Goal: Task Accomplishment & Management: Complete application form

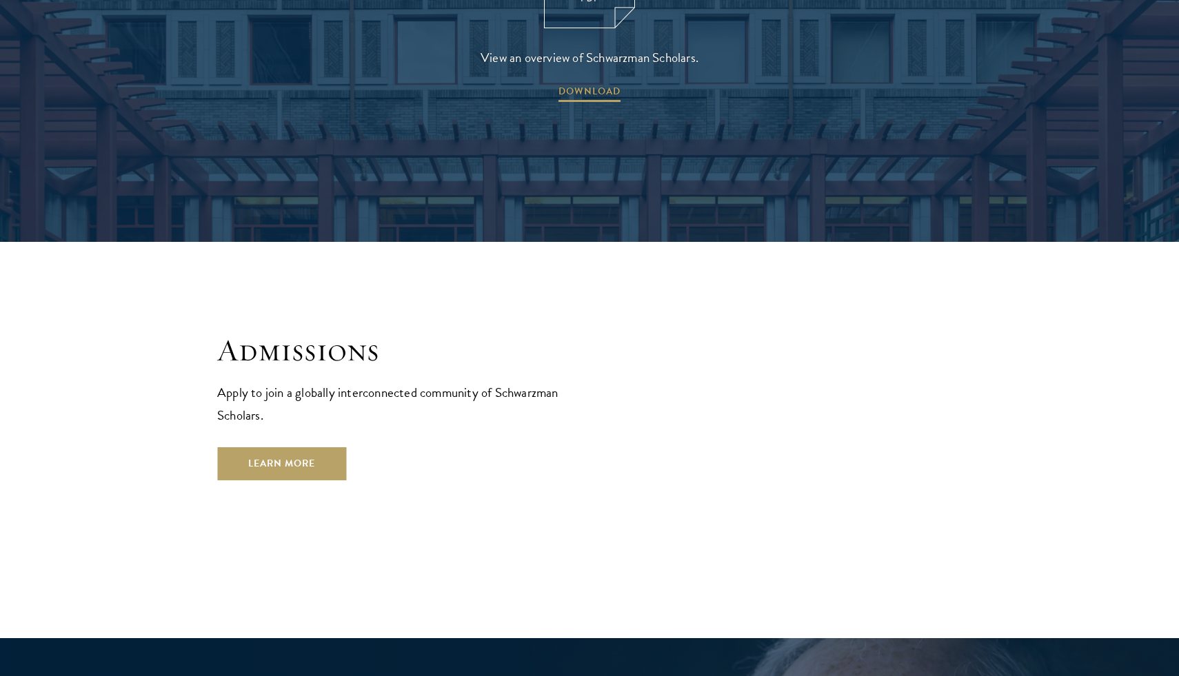
scroll to position [2216, 0]
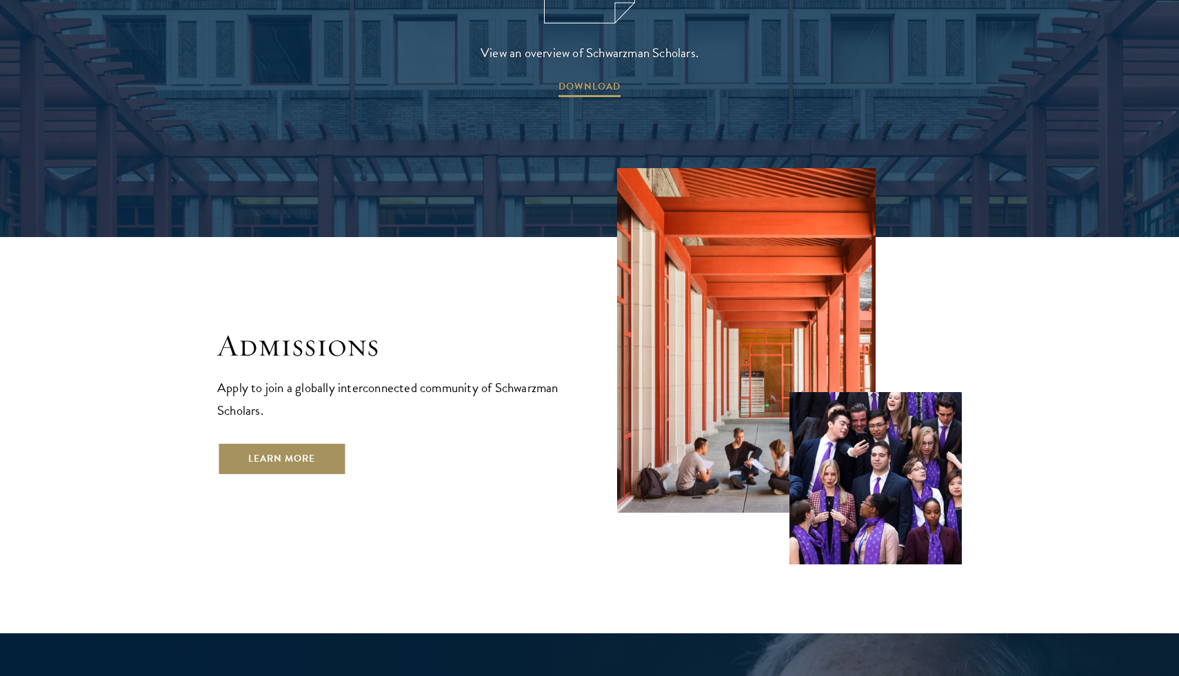
click at [305, 443] on link "Learn More" at bounding box center [281, 459] width 129 height 33
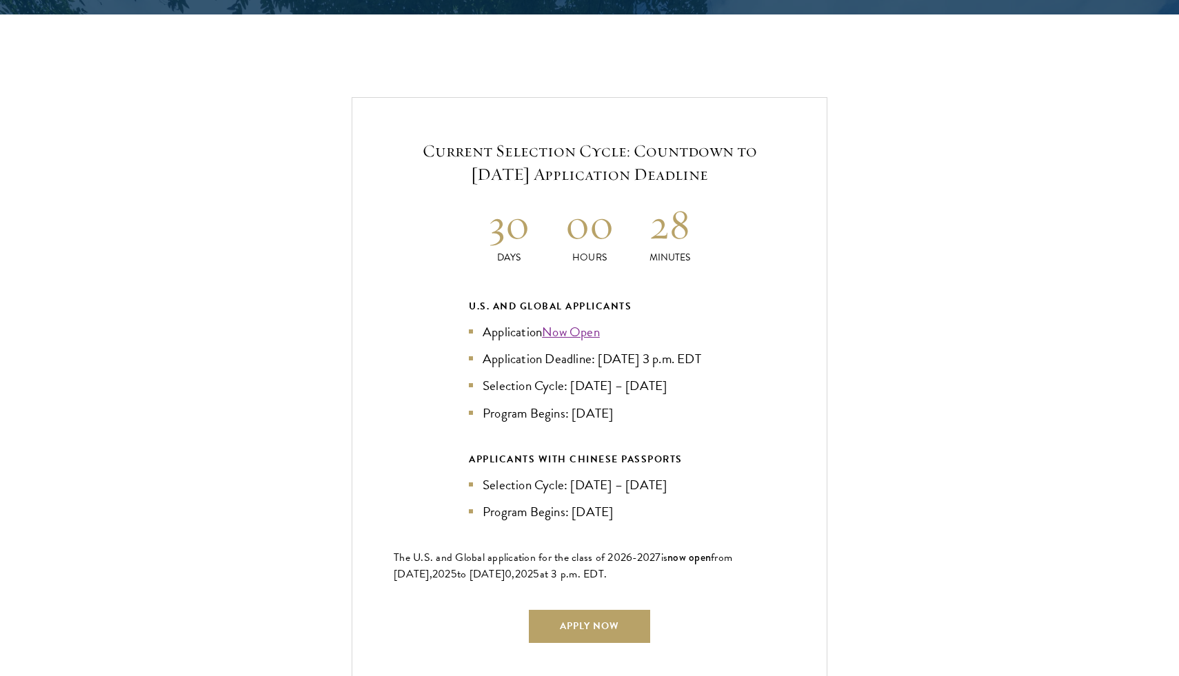
scroll to position [2900, 0]
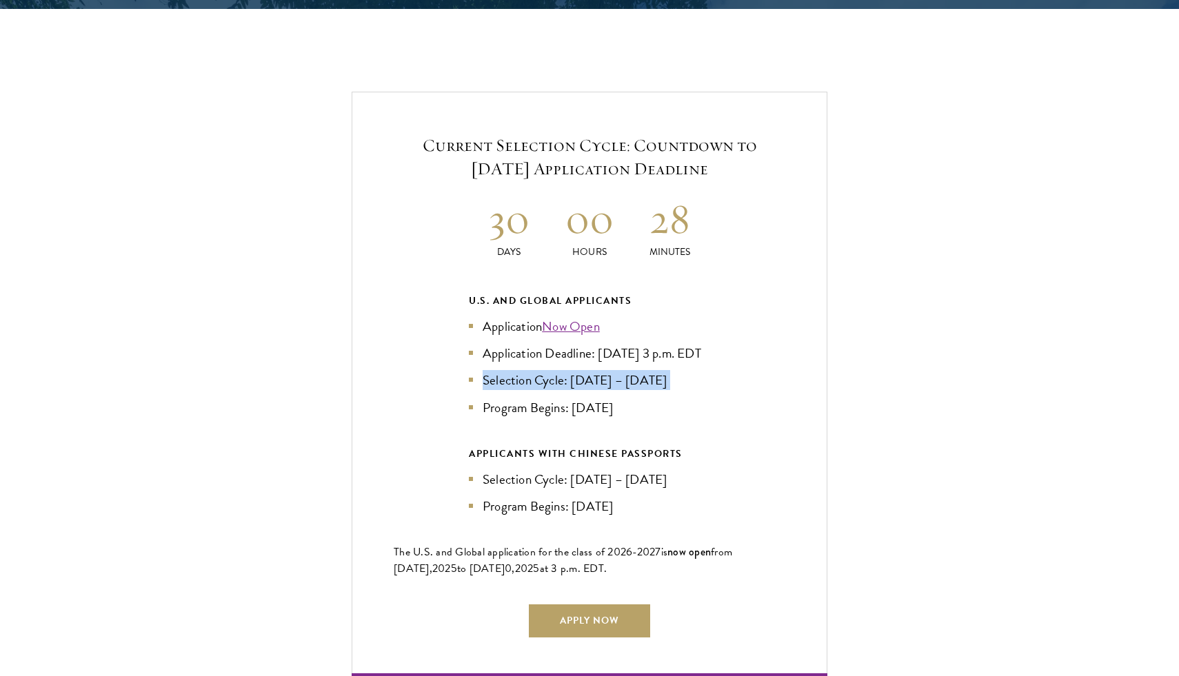
drag, startPoint x: 430, startPoint y: 381, endPoint x: 726, endPoint y: 388, distance: 295.8
click at [726, 388] on div "Current Selection Cycle: Countdown to September 10, 2025 Application Deadline 3…" at bounding box center [590, 385] width 476 height 587
click at [605, 626] on link "Apply Now" at bounding box center [589, 621] width 121 height 33
